Goal: Navigation & Orientation: Find specific page/section

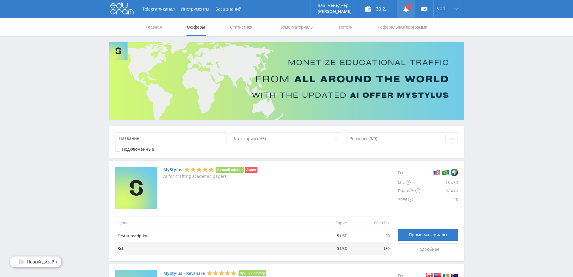
click at [406, 9] on use at bounding box center [406, 9] width 5 height 6
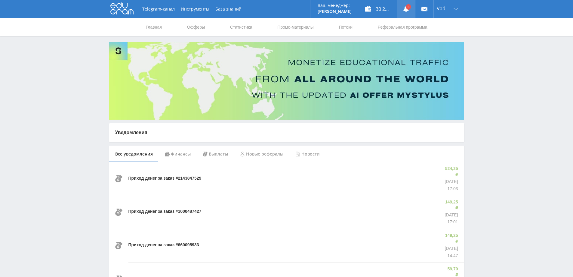
click at [409, 13] on link at bounding box center [406, 9] width 18 height 18
